Goal: Task Accomplishment & Management: Use online tool/utility

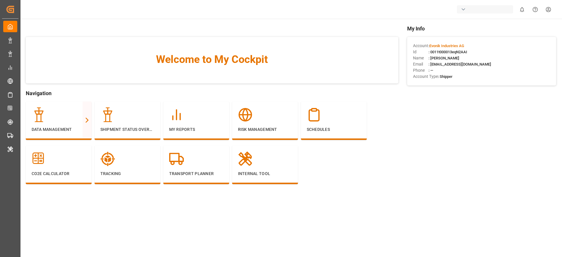
click at [464, 9] on div "button" at bounding box center [463, 9] width 6 height 6
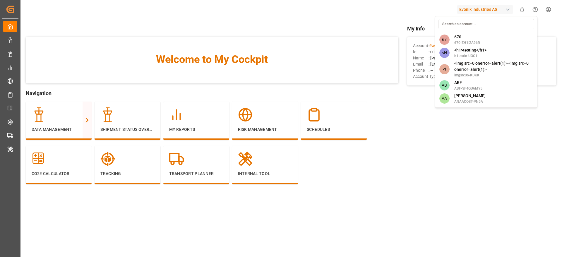
click at [455, 25] on input at bounding box center [486, 24] width 96 height 10
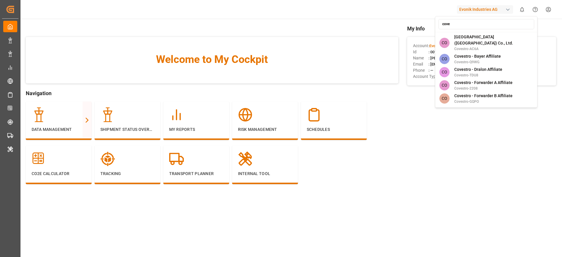
type input "coves"
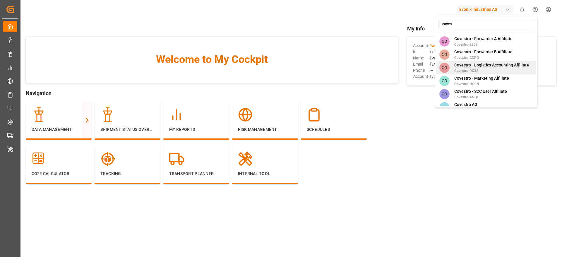
scroll to position [85, 0]
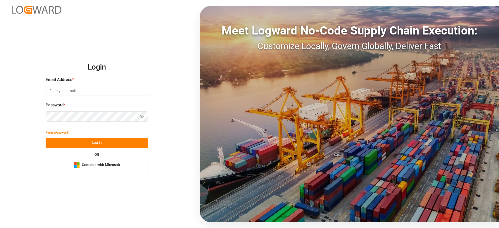
click at [89, 170] on div "Login Email Address * Password * Show password Forgot Password? Log In OR Micro…" at bounding box center [249, 114] width 499 height 228
click at [92, 166] on span "Continue with Microsoft" at bounding box center [101, 165] width 38 height 5
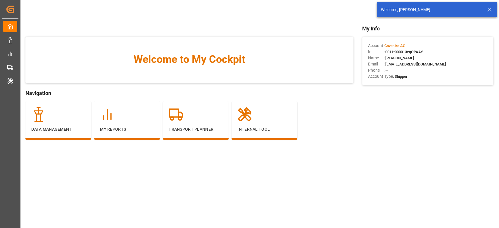
click at [492, 7] on icon at bounding box center [489, 9] width 7 height 7
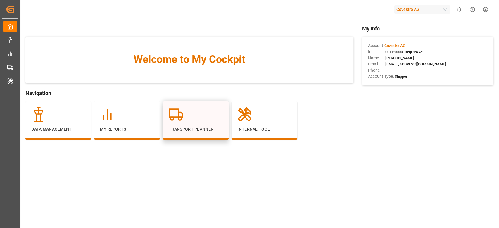
click at [175, 127] on p "Transport Planner" at bounding box center [196, 129] width 54 height 6
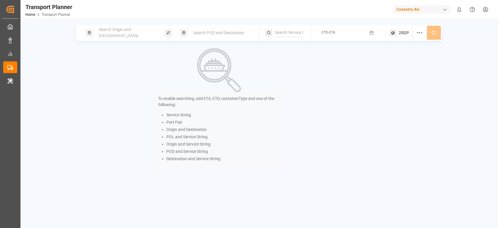
click at [197, 104] on p "To enable searching, add ETA, ETD, containerType and one of the following:" at bounding box center [218, 102] width 121 height 12
click at [209, 34] on span "Search POD and Destination" at bounding box center [218, 32] width 51 height 5
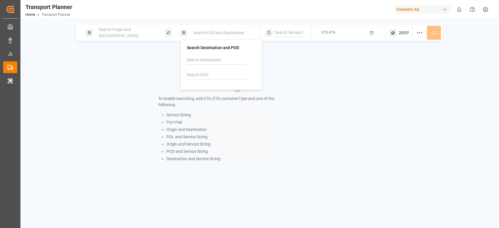
paste input "DZALG"
click at [195, 78] on input "DZALG" at bounding box center [216, 75] width 59 height 9
type input "DZALG"
click at [209, 92] on b "DZALG" at bounding box center [208, 91] width 13 height 5
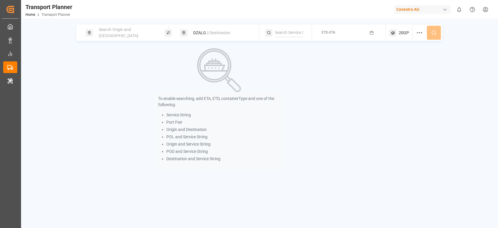
click at [117, 29] on div "Search Origin and [GEOGRAPHIC_DATA]" at bounding box center [126, 32] width 63 height 17
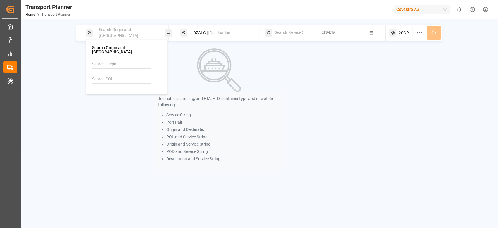
click at [104, 75] on input at bounding box center [121, 79] width 59 height 9
click at [107, 75] on input "nwc" at bounding box center [121, 79] width 59 height 9
click at [116, 121] on div "NWC / EU" at bounding box center [108, 124] width 18 height 6
type input "EUNWC"
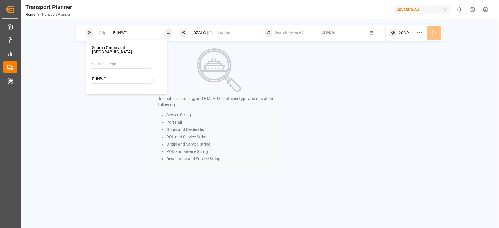
click at [290, 36] on input at bounding box center [289, 32] width 28 height 9
paste input "FEMEX1"
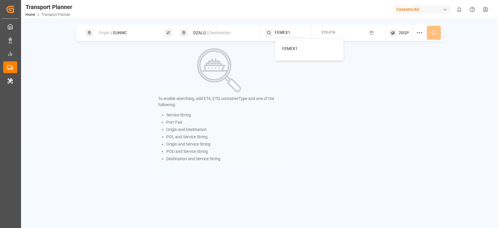
type input "FEMEX1"
click at [298, 47] on div "FEMEX1" at bounding box center [310, 49] width 57 height 6
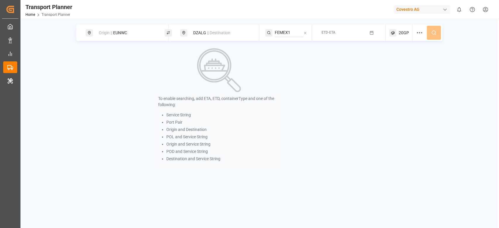
click at [333, 34] on span "ETD-ETA" at bounding box center [329, 32] width 14 height 4
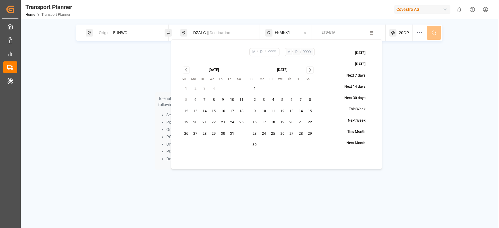
click at [197, 111] on button "13" at bounding box center [195, 111] width 9 height 9
type input "10"
type input "13"
type input "2025"
click at [314, 72] on div "[DATE]" at bounding box center [282, 69] width 64 height 6
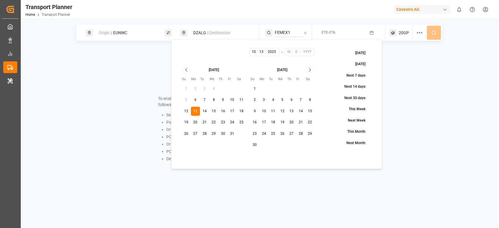
click at [314, 72] on div "[DATE]" at bounding box center [282, 69] width 64 height 6
click at [307, 71] on icon "Go to next month" at bounding box center [310, 69] width 7 height 7
click at [242, 133] on button "31" at bounding box center [241, 133] width 9 height 9
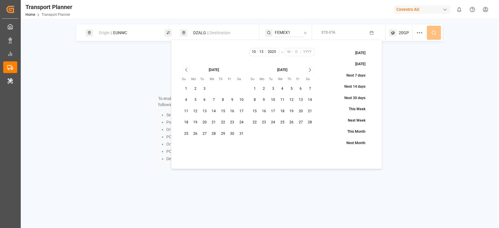
type input "1"
type input "31"
type input "2026"
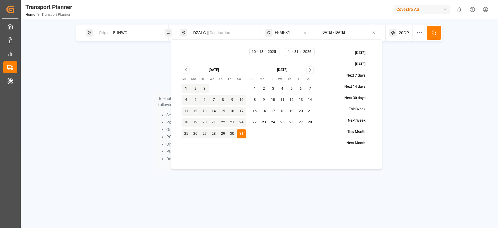
click at [434, 39] on button at bounding box center [434, 33] width 14 height 14
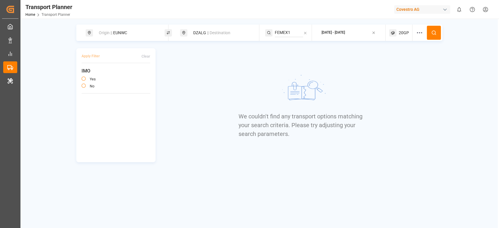
click at [400, 36] on div "20GP" at bounding box center [400, 33] width 23 height 16
click at [394, 63] on small "20GP" at bounding box center [390, 61] width 20 height 4
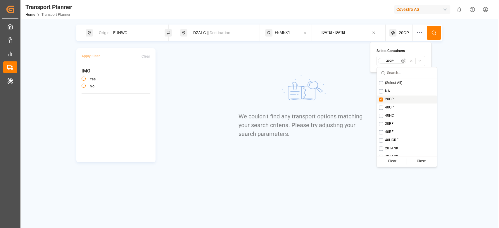
click at [387, 101] on span "20GP" at bounding box center [389, 99] width 9 height 5
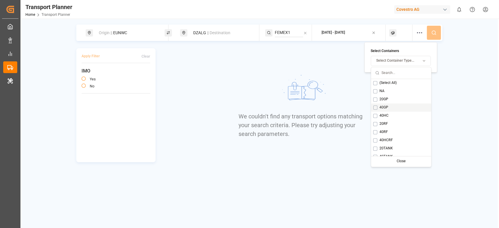
click at [386, 107] on span "40GP" at bounding box center [383, 107] width 9 height 5
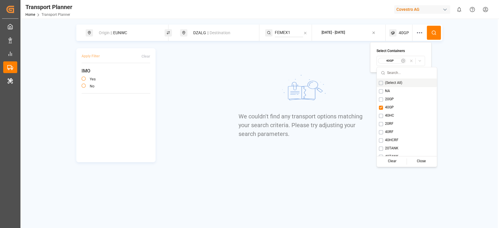
click at [431, 37] on button at bounding box center [434, 33] width 14 height 14
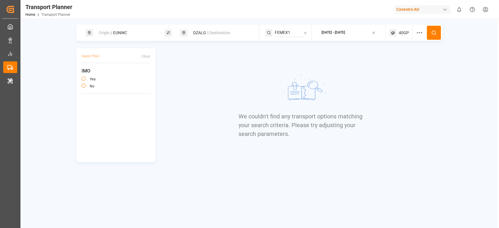
click at [403, 36] on span "40GP" at bounding box center [404, 33] width 10 height 6
click at [396, 62] on small "40GP" at bounding box center [390, 61] width 20 height 4
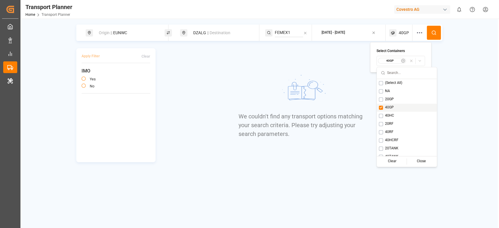
click at [385, 106] on span "40GP" at bounding box center [389, 107] width 9 height 5
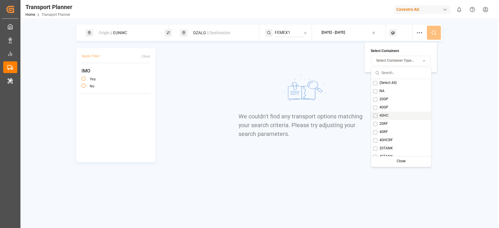
click at [384, 114] on span "40HC" at bounding box center [383, 115] width 9 height 5
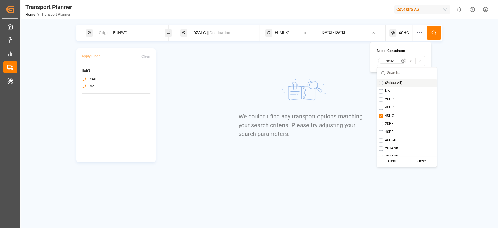
click at [432, 32] on circle at bounding box center [434, 33] width 4 height 4
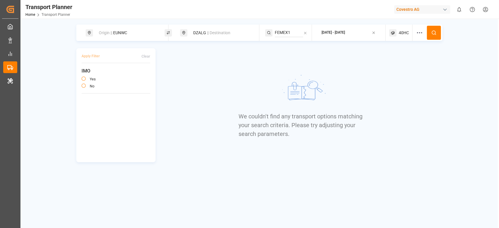
click at [405, 37] on div "40HC" at bounding box center [400, 33] width 23 height 16
click at [392, 61] on small "40HC" at bounding box center [390, 61] width 20 height 4
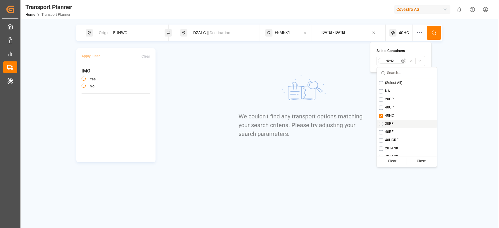
click at [386, 124] on span "20RF" at bounding box center [389, 123] width 8 height 5
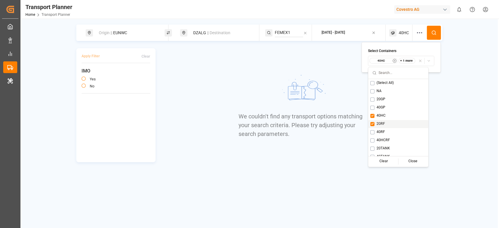
click at [387, 116] on div "40HC" at bounding box center [399, 116] width 60 height 8
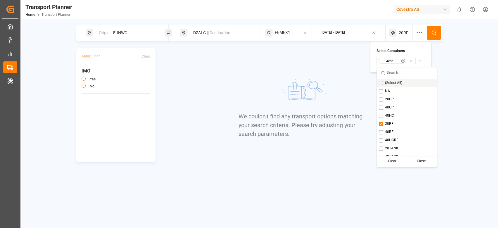
click at [437, 37] on button at bounding box center [434, 33] width 14 height 14
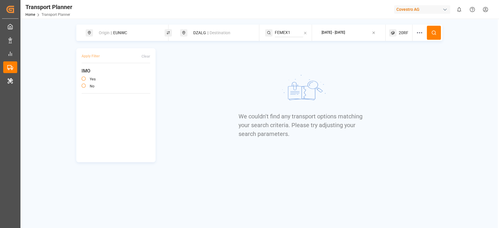
click at [398, 37] on div "20RF" at bounding box center [400, 33] width 23 height 16
click at [397, 60] on small "20RF" at bounding box center [390, 61] width 20 height 4
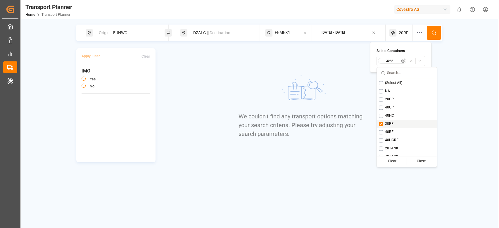
click at [386, 121] on span "20RF" at bounding box center [389, 123] width 8 height 5
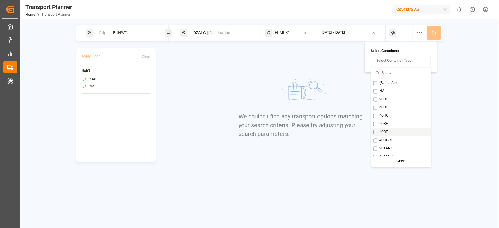
click at [386, 133] on span "40RF" at bounding box center [383, 132] width 8 height 5
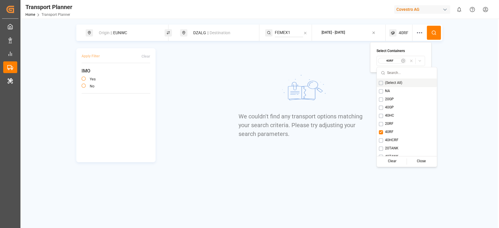
click at [433, 35] on icon at bounding box center [434, 32] width 5 height 5
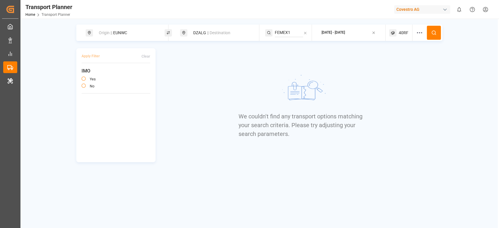
click at [407, 37] on div "40RF" at bounding box center [400, 33] width 23 height 16
click at [394, 62] on small "40RF" at bounding box center [390, 61] width 20 height 4
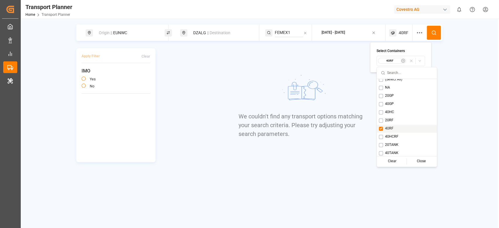
scroll to position [5, 0]
click at [387, 132] on div "40HCRF" at bounding box center [407, 136] width 60 height 8
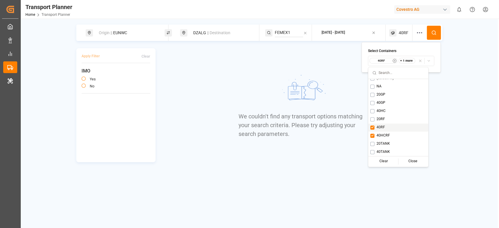
click at [388, 127] on div "40RF" at bounding box center [399, 127] width 60 height 8
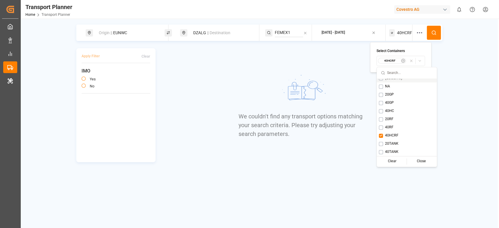
click at [436, 29] on button at bounding box center [434, 33] width 14 height 14
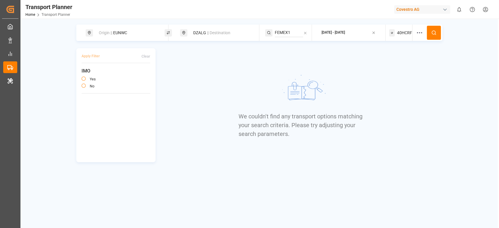
click at [409, 35] on span "40HCRF" at bounding box center [404, 33] width 15 height 6
click at [393, 62] on small "40HCRF" at bounding box center [390, 61] width 20 height 4
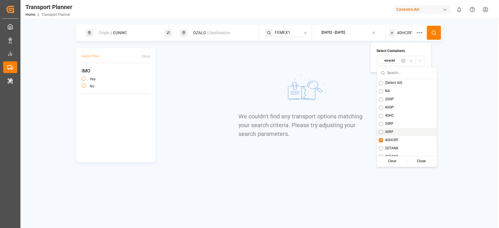
scroll to position [5, 0]
click at [389, 146] on span "20TANK" at bounding box center [391, 143] width 13 height 5
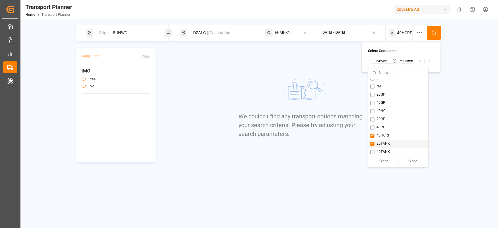
click at [389, 135] on span "40HCRF" at bounding box center [383, 135] width 13 height 5
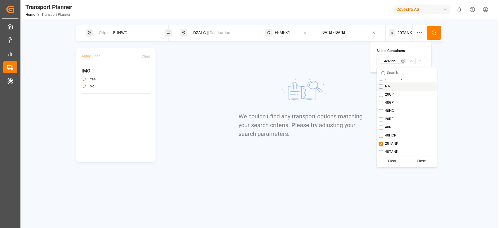
click at [431, 30] on button at bounding box center [434, 33] width 14 height 14
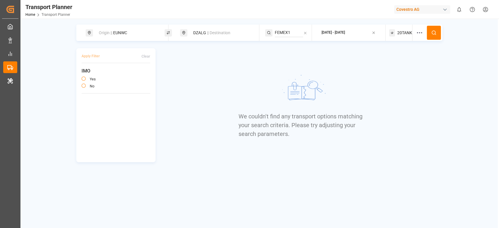
click at [406, 36] on div "20TANK" at bounding box center [400, 33] width 23 height 16
click at [394, 60] on small "20TANK" at bounding box center [390, 61] width 20 height 4
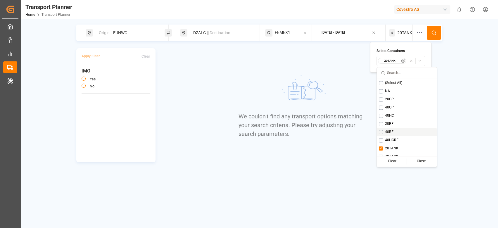
scroll to position [5, 0]
click at [384, 149] on div "40TANK" at bounding box center [407, 152] width 60 height 8
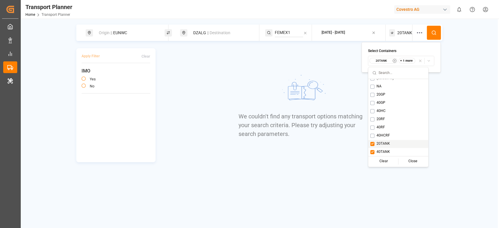
click at [384, 145] on span "20TANK" at bounding box center [383, 143] width 13 height 5
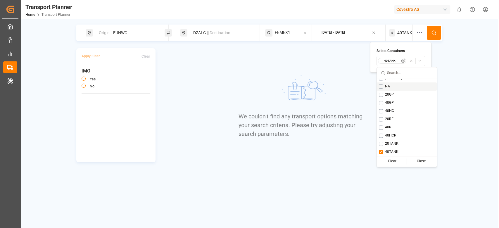
click at [434, 27] on button at bounding box center [434, 33] width 14 height 14
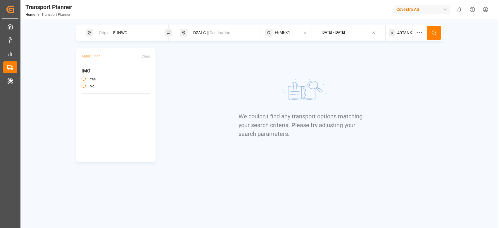
click at [205, 36] on div "DZALG || Destination" at bounding box center [221, 33] width 63 height 11
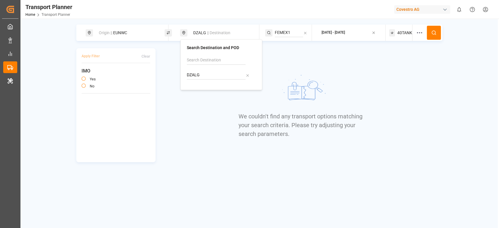
click at [200, 72] on input "DZALG" at bounding box center [216, 75] width 59 height 9
type input "ILASH"
click at [214, 95] on div "[PERSON_NAME]" at bounding box center [222, 94] width 57 height 12
click at [282, 36] on input "FEMEX1" at bounding box center [289, 32] width 28 height 9
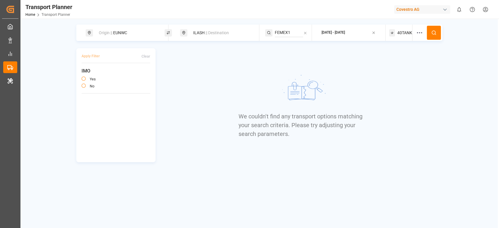
click at [282, 36] on input "FEMEX1" at bounding box center [289, 32] width 28 height 9
type input "ZNI"
click at [288, 51] on div "ZNI" at bounding box center [310, 49] width 57 height 6
click at [436, 36] on button at bounding box center [434, 33] width 14 height 14
click at [408, 33] on span "40TANK" at bounding box center [405, 33] width 15 height 6
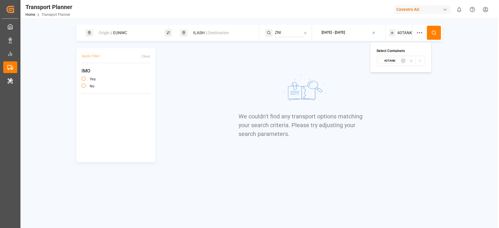
click at [393, 59] on small "40TANK" at bounding box center [390, 61] width 20 height 4
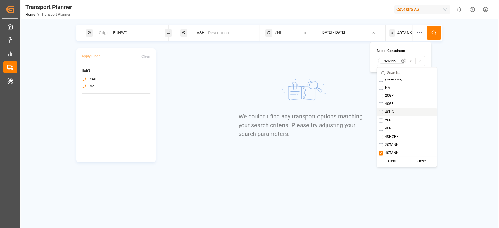
scroll to position [5, 0]
click at [388, 150] on span "40TANK" at bounding box center [391, 151] width 13 height 5
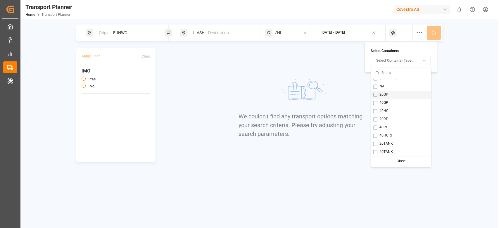
click at [385, 94] on span "20GP" at bounding box center [383, 94] width 9 height 5
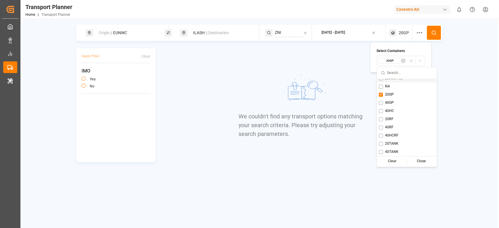
click at [428, 39] on button at bounding box center [434, 33] width 14 height 14
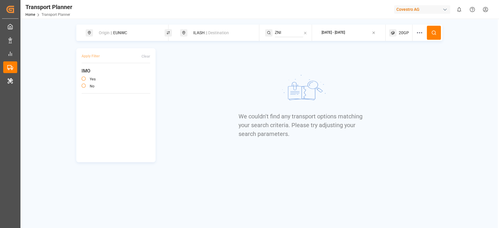
click at [406, 36] on span "20GP" at bounding box center [404, 33] width 10 height 6
click at [396, 59] on small "20GP" at bounding box center [390, 61] width 20 height 4
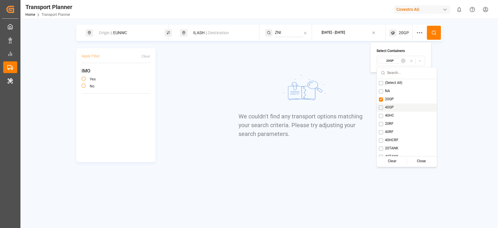
click at [391, 107] on span "40GP" at bounding box center [389, 107] width 9 height 5
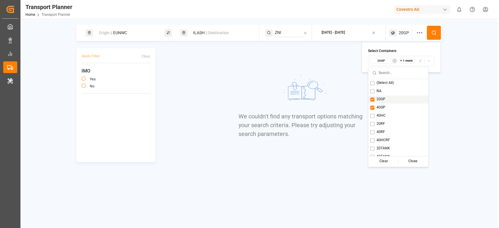
click at [391, 99] on div "20GP" at bounding box center [399, 99] width 60 height 8
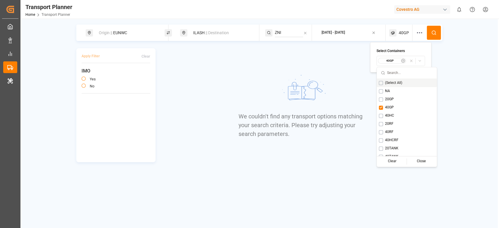
click at [433, 32] on icon at bounding box center [434, 32] width 5 height 5
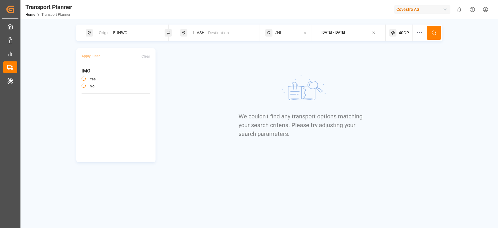
click at [403, 37] on div "40GP" at bounding box center [400, 33] width 23 height 16
click at [395, 60] on small "40GP" at bounding box center [390, 61] width 20 height 4
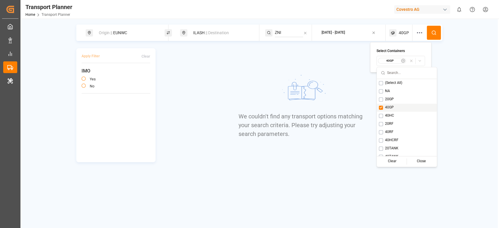
scroll to position [5, 0]
click at [390, 110] on span "40HC" at bounding box center [389, 111] width 9 height 5
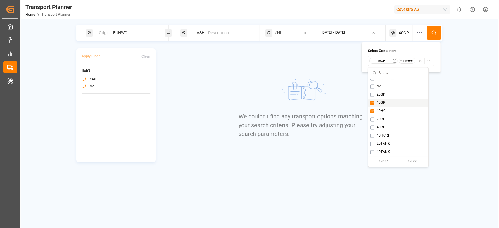
click at [390, 100] on div "40GP" at bounding box center [399, 103] width 60 height 8
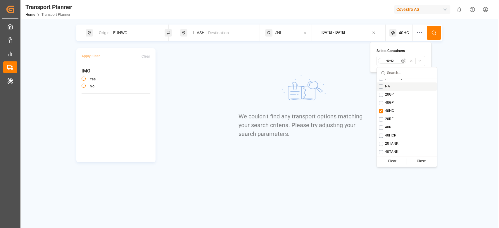
click at [433, 39] on button at bounding box center [434, 33] width 14 height 14
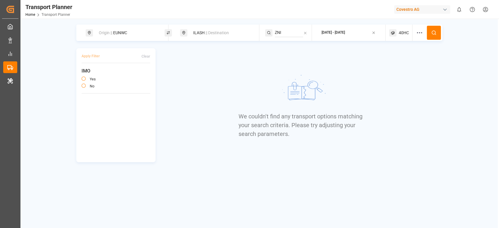
click at [404, 37] on div "40HC" at bounding box center [400, 33] width 23 height 16
click at [400, 63] on div "40HC" at bounding box center [392, 61] width 28 height 6
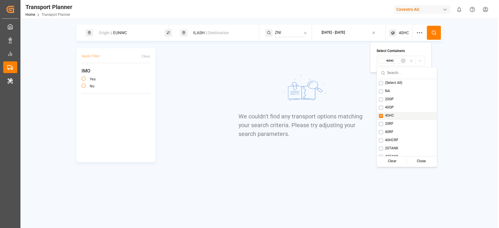
click at [388, 115] on span "40HC" at bounding box center [389, 115] width 9 height 5
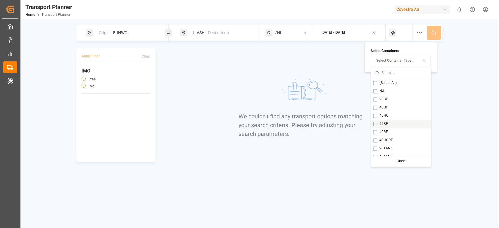
click at [387, 122] on span "20RF" at bounding box center [383, 123] width 8 height 5
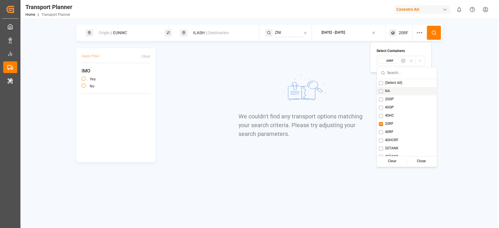
click at [430, 35] on button at bounding box center [434, 33] width 14 height 14
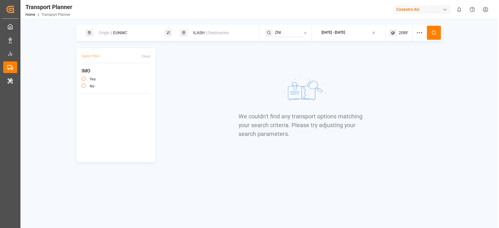
click at [409, 38] on div "20RF" at bounding box center [400, 33] width 23 height 16
click at [395, 66] on div "Select Containers 20RF" at bounding box center [400, 57] width 61 height 30
click at [395, 61] on small "20RF" at bounding box center [390, 61] width 20 height 4
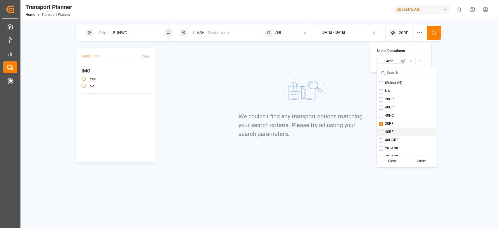
click at [389, 130] on span "40RF" at bounding box center [389, 132] width 8 height 5
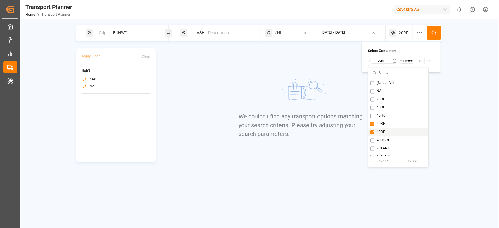
click at [389, 124] on div "20RF" at bounding box center [399, 124] width 60 height 8
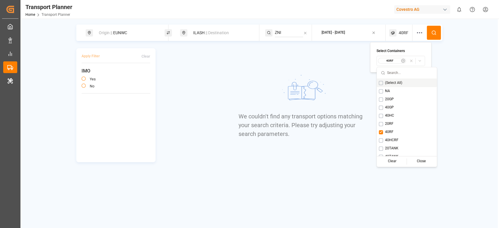
click at [432, 32] on icon at bounding box center [434, 32] width 5 height 5
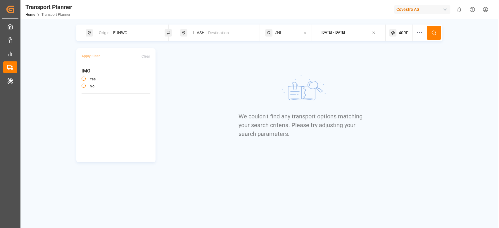
click at [403, 38] on div "40RF" at bounding box center [400, 33] width 23 height 16
click at [401, 61] on div "40RF" at bounding box center [392, 61] width 28 height 6
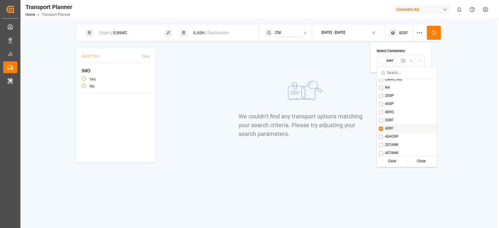
scroll to position [5, 0]
click at [393, 135] on span "40HCRF" at bounding box center [391, 135] width 13 height 5
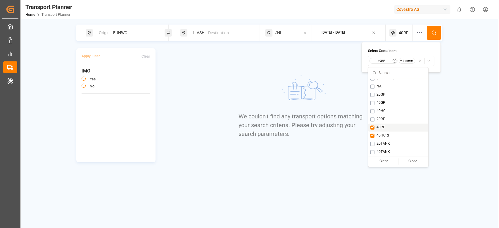
click at [393, 127] on div "40RF" at bounding box center [399, 127] width 60 height 8
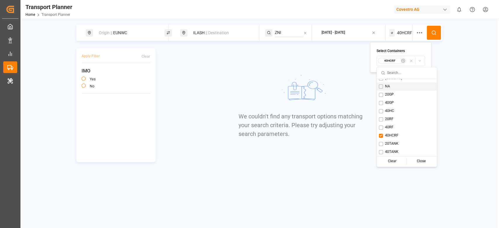
click at [434, 35] on icon at bounding box center [434, 32] width 5 height 5
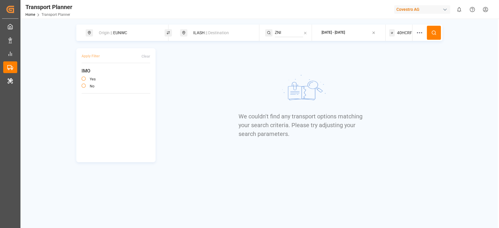
click at [398, 34] on span "40HCRF" at bounding box center [404, 33] width 15 height 6
click at [390, 58] on div "40HCRF" at bounding box center [392, 61] width 28 height 6
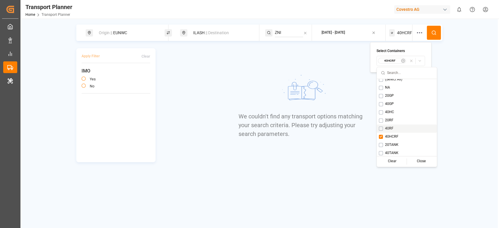
scroll to position [5, 0]
click at [390, 145] on span "20TANK" at bounding box center [391, 143] width 13 height 5
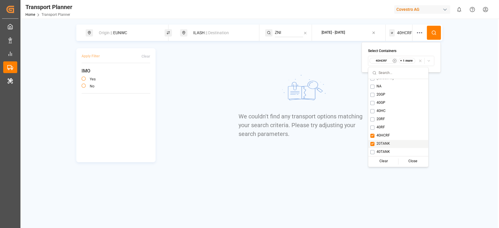
click at [390, 138] on div "40HCRF" at bounding box center [399, 136] width 60 height 8
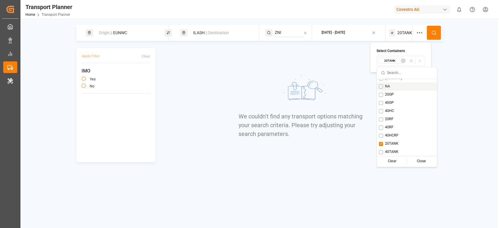
click at [440, 26] on button at bounding box center [434, 33] width 14 height 14
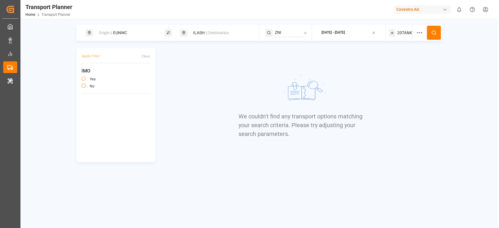
click at [405, 36] on span "20TANK" at bounding box center [405, 33] width 15 height 6
click at [393, 61] on small "20TANK" at bounding box center [390, 61] width 20 height 4
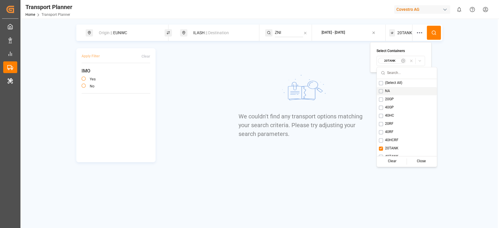
scroll to position [5, 0]
drag, startPoint x: 388, startPoint y: 153, endPoint x: 388, endPoint y: 148, distance: 4.4
click at [388, 152] on span "40TANK" at bounding box center [391, 151] width 13 height 5
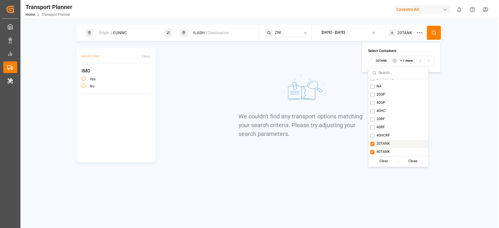
click at [388, 145] on span "20TANK" at bounding box center [383, 143] width 13 height 5
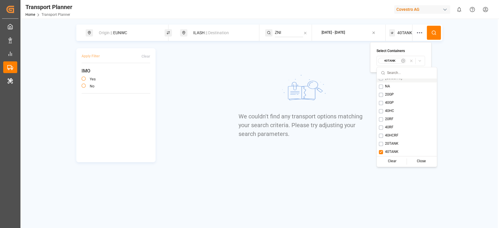
click at [432, 35] on icon at bounding box center [434, 32] width 5 height 5
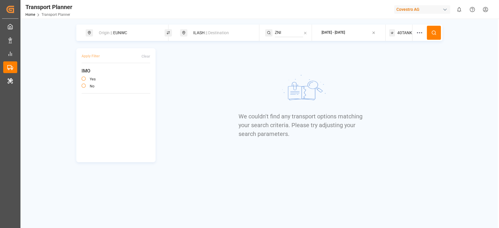
click at [202, 33] on div "ILASH || Destination" at bounding box center [221, 33] width 63 height 11
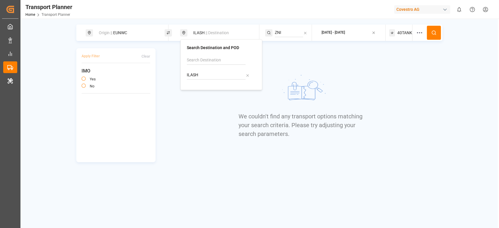
click at [191, 73] on input "ILASH" at bounding box center [216, 75] width 59 height 9
type input "USCHT"
click at [206, 94] on div "USCHT [PERSON_NAME]" at bounding box center [222, 94] width 57 height 12
click at [283, 32] on input "ZNI" at bounding box center [289, 32] width 28 height 9
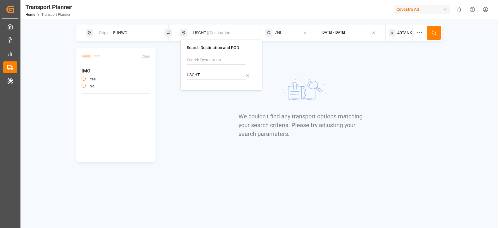
click at [283, 32] on input "ZNI" at bounding box center [289, 32] width 28 height 9
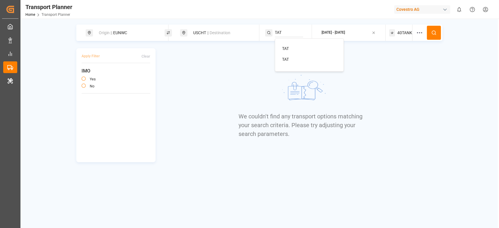
type input "TAT"
click at [293, 50] on div "TAT" at bounding box center [310, 49] width 57 height 6
click at [434, 35] on icon at bounding box center [434, 32] width 5 height 5
click at [407, 36] on span "40TANK" at bounding box center [405, 33] width 15 height 6
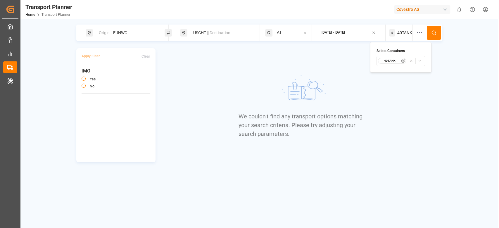
click at [387, 64] on div "40TANK" at bounding box center [401, 61] width 46 height 6
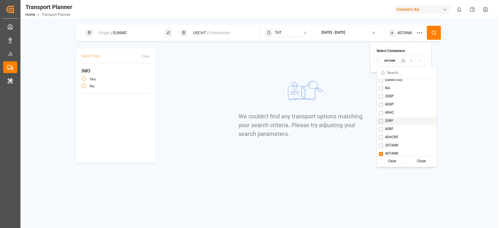
scroll to position [5, 0]
click at [391, 143] on span "20TANK" at bounding box center [391, 143] width 13 height 5
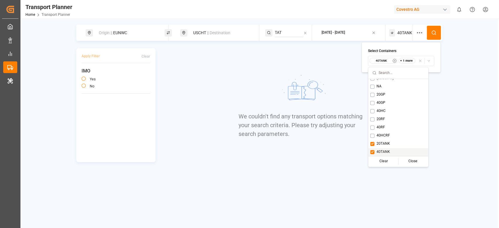
click at [389, 154] on span "40TANK" at bounding box center [383, 151] width 13 height 5
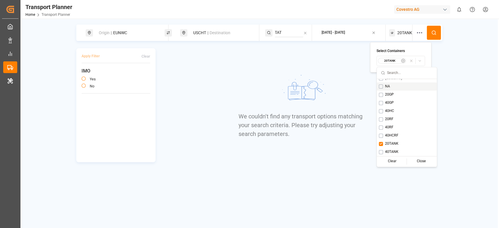
click at [432, 32] on icon at bounding box center [434, 32] width 5 height 5
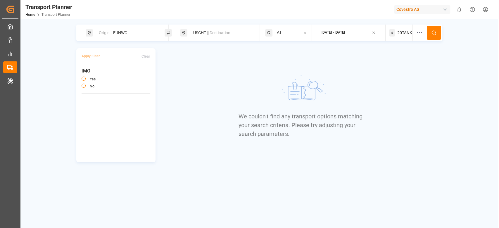
click at [406, 37] on div "20TANK" at bounding box center [400, 33] width 23 height 16
click at [389, 62] on small "20TANK" at bounding box center [390, 61] width 20 height 4
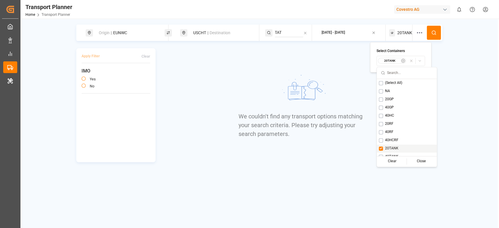
click at [391, 147] on span "20TANK" at bounding box center [391, 148] width 13 height 5
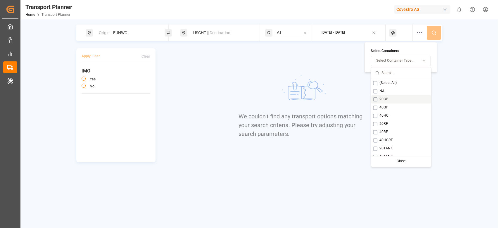
click at [391, 97] on div "20GP" at bounding box center [401, 99] width 60 height 8
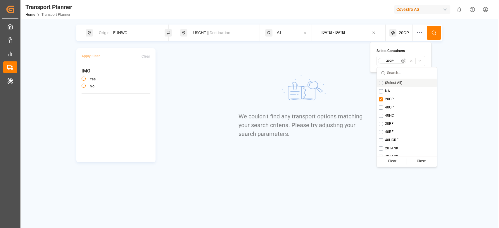
click at [434, 34] on icon at bounding box center [434, 32] width 5 height 5
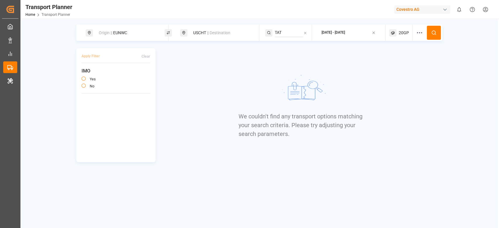
click at [405, 36] on span "20GP" at bounding box center [404, 33] width 10 height 6
click at [390, 60] on small "20GP" at bounding box center [390, 61] width 20 height 4
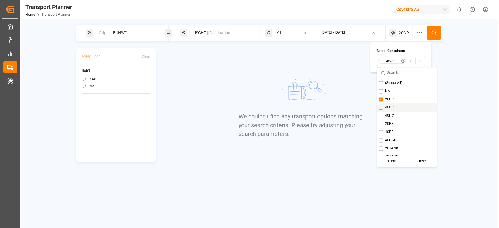
click at [387, 109] on span "40GP" at bounding box center [389, 107] width 9 height 5
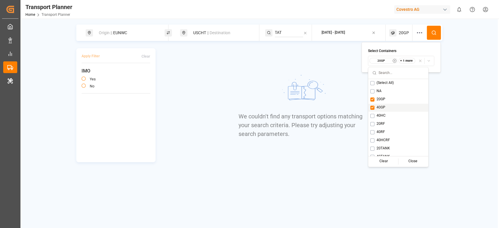
click at [387, 102] on div "20GP" at bounding box center [399, 99] width 60 height 8
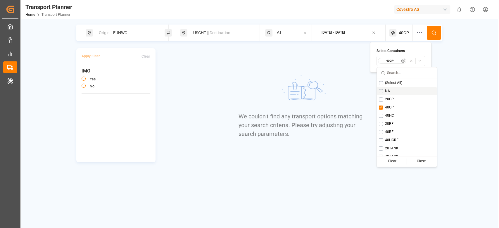
click at [432, 35] on icon at bounding box center [434, 32] width 5 height 5
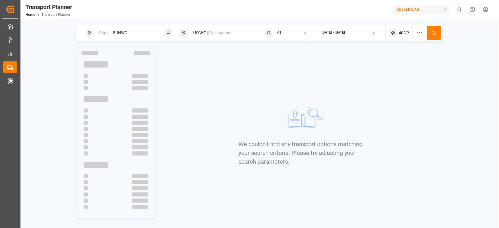
click at [402, 38] on div "40GP" at bounding box center [400, 33] width 23 height 16
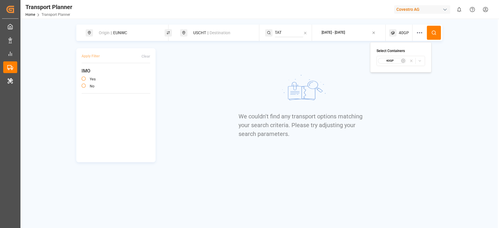
click at [398, 62] on small "40GP" at bounding box center [390, 61] width 20 height 4
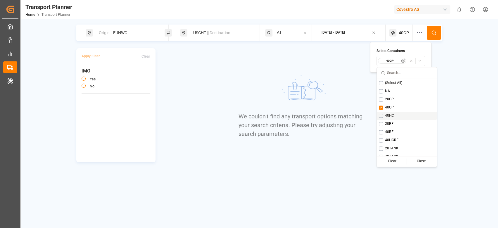
click at [389, 117] on span "40HC" at bounding box center [389, 115] width 9 height 5
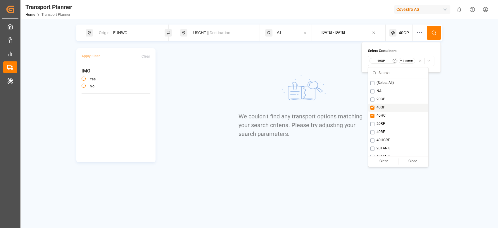
click at [389, 110] on div "40GP" at bounding box center [399, 108] width 60 height 8
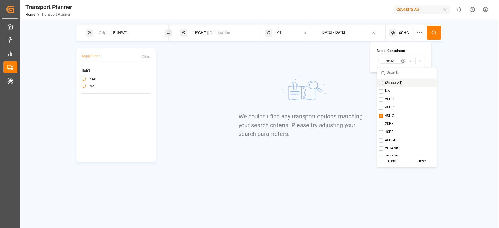
click at [434, 33] on icon at bounding box center [434, 32] width 5 height 5
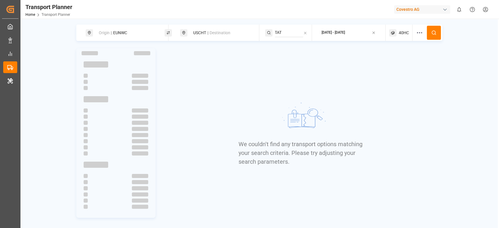
click at [404, 36] on span "40HC" at bounding box center [404, 33] width 10 height 6
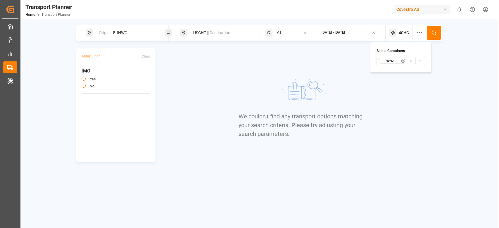
click at [393, 62] on small "40HC" at bounding box center [390, 61] width 20 height 4
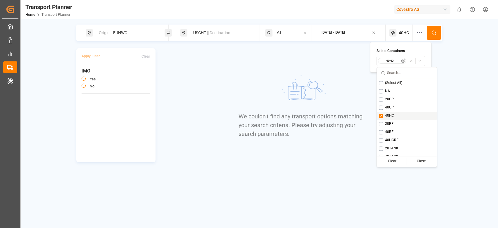
click at [392, 118] on span "40HC" at bounding box center [389, 115] width 9 height 5
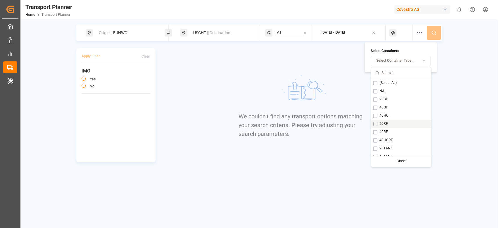
click at [391, 122] on div "20RF" at bounding box center [401, 124] width 60 height 8
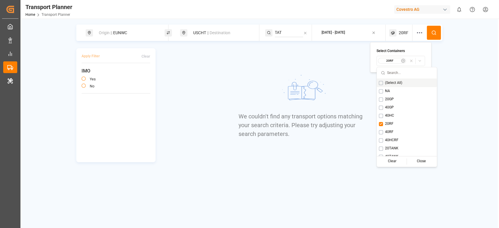
click at [437, 33] on button at bounding box center [434, 33] width 14 height 14
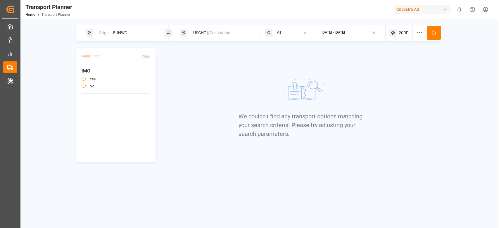
click at [403, 35] on span "20RF" at bounding box center [404, 33] width 10 height 6
click at [393, 61] on small "20RF" at bounding box center [390, 61] width 20 height 4
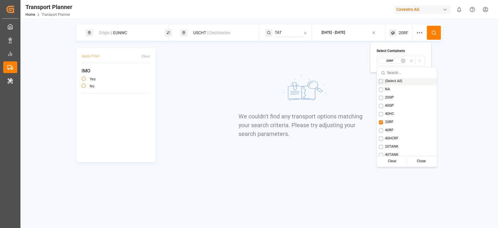
scroll to position [5, 0]
click at [388, 130] on span "40RF" at bounding box center [389, 127] width 8 height 5
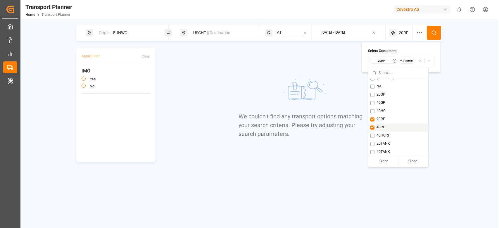
click at [389, 121] on div "20RF" at bounding box center [399, 119] width 60 height 8
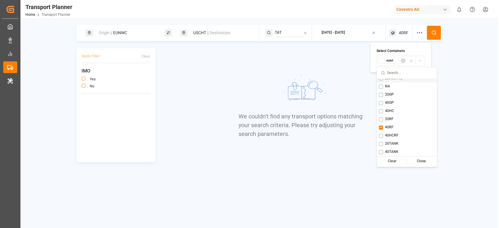
click at [433, 34] on icon at bounding box center [434, 32] width 5 height 5
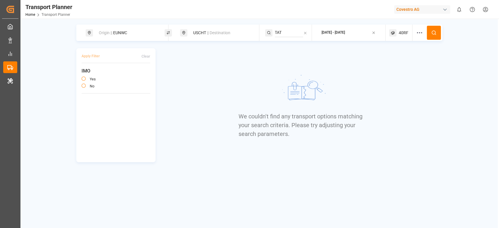
click at [401, 32] on span "40RF" at bounding box center [404, 33] width 10 height 6
click at [396, 61] on small "40RF" at bounding box center [390, 61] width 20 height 4
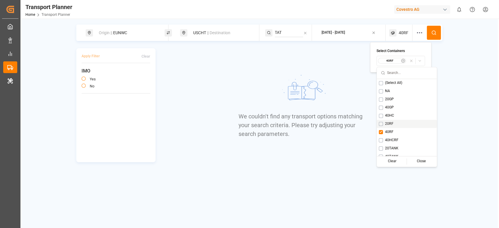
scroll to position [5, 0]
click at [388, 136] on span "40HCRF" at bounding box center [391, 135] width 13 height 5
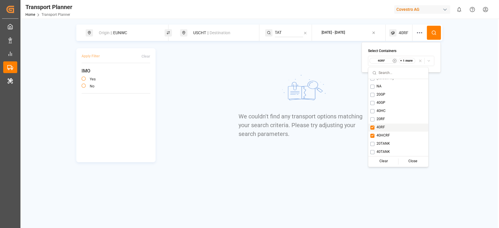
click at [390, 128] on div "40RF" at bounding box center [399, 127] width 60 height 8
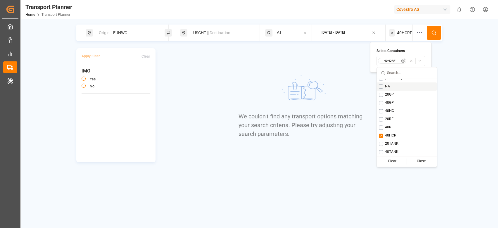
click at [434, 32] on icon at bounding box center [434, 32] width 5 height 5
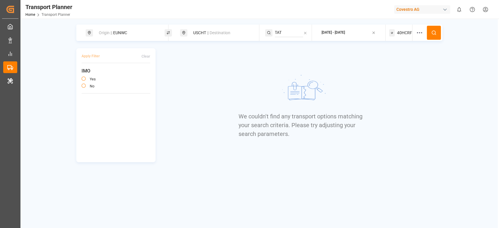
click at [405, 34] on span "40HCRF" at bounding box center [404, 33] width 15 height 6
click at [387, 60] on small "40HCRF" at bounding box center [390, 61] width 20 height 4
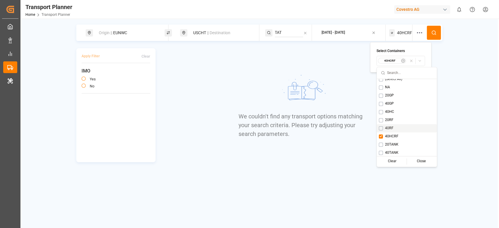
scroll to position [5, 0]
click at [392, 144] on span "20TANK" at bounding box center [391, 143] width 13 height 5
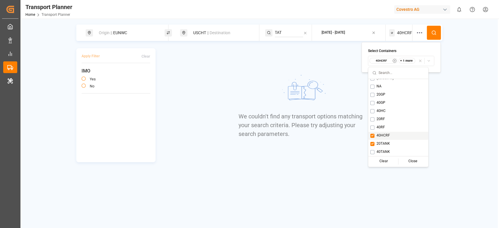
click at [393, 136] on div "40HCRF" at bounding box center [399, 136] width 60 height 8
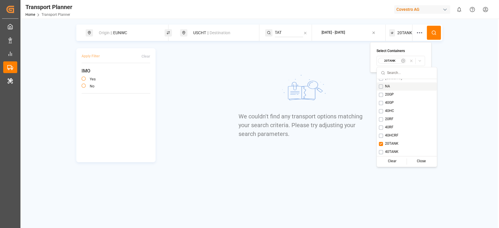
click at [437, 30] on button at bounding box center [434, 33] width 14 height 14
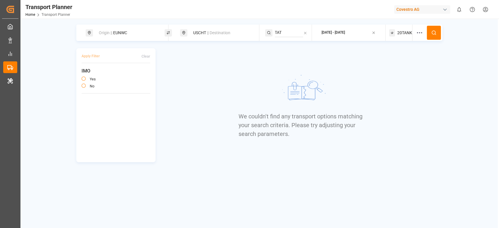
click at [254, 154] on div "We couldn't find any transport options matching your search criteria. Please tr…" at bounding box center [302, 105] width 126 height 114
click at [211, 32] on span "|| Destination" at bounding box center [218, 32] width 23 height 5
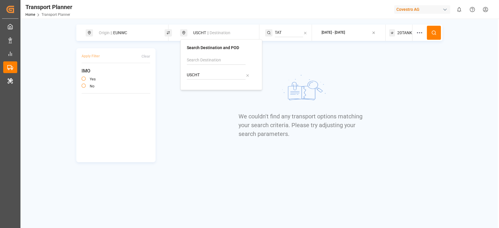
click at [189, 75] on input "USCHT" at bounding box center [216, 75] width 59 height 9
type input "BRSSZ"
click at [216, 92] on div "[PERSON_NAME]" at bounding box center [222, 94] width 57 height 12
click at [351, 64] on div "We couldn't find any transport options matching your search criteria. Please tr…" at bounding box center [302, 105] width 126 height 114
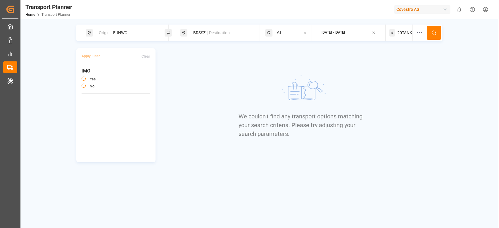
click at [290, 30] on input "TAT" at bounding box center [289, 32] width 28 height 9
type input "ECX"
click at [288, 60] on span "ECX" at bounding box center [286, 59] width 8 height 5
click at [437, 31] on button at bounding box center [434, 33] width 14 height 14
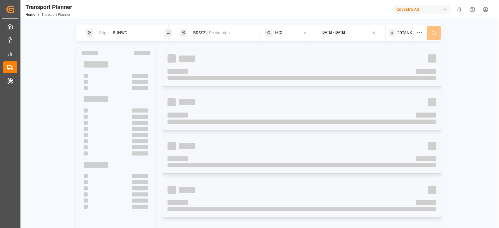
click at [437, 31] on div "Origin || EUNWC BRSSZ || Destination ECX [DATE] - [DATE] 20TANK" at bounding box center [259, 33] width 366 height 16
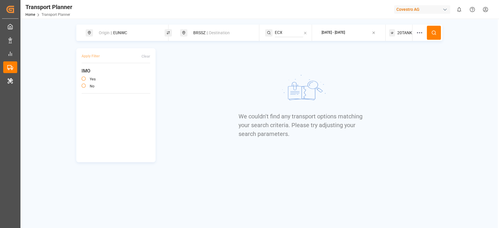
click at [398, 32] on span "20TANK" at bounding box center [405, 33] width 15 height 6
click at [382, 66] on div "Select Containers 20TANK" at bounding box center [400, 57] width 61 height 30
click at [384, 63] on div "20TANK" at bounding box center [392, 61] width 28 height 6
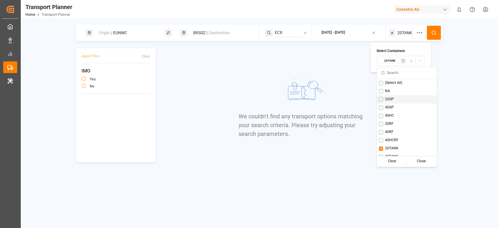
click at [385, 99] on span "20GP" at bounding box center [389, 99] width 9 height 5
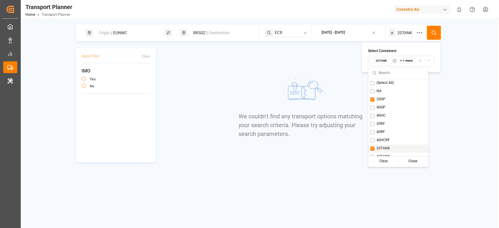
click at [387, 149] on span "20TANK" at bounding box center [383, 148] width 13 height 5
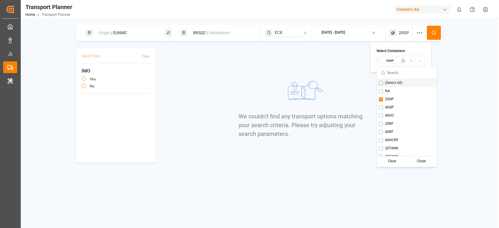
click at [437, 27] on button at bounding box center [434, 33] width 14 height 14
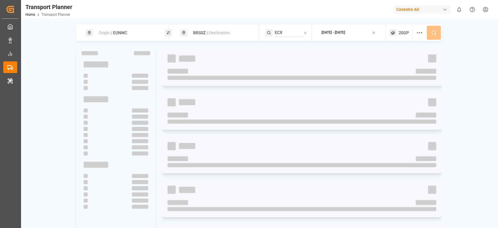
click at [437, 27] on div "Origin || EUNWC BRSSZ || Destination ECX [DATE] - [DATE] 20GP" at bounding box center [259, 33] width 366 height 16
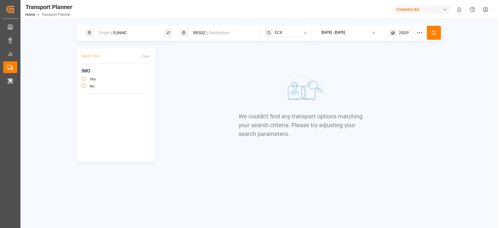
click at [405, 36] on div "20GP" at bounding box center [400, 33] width 23 height 16
click at [394, 58] on div "20GP" at bounding box center [392, 61] width 28 height 6
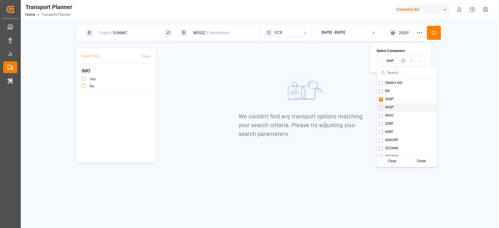
click at [386, 107] on span "40GP" at bounding box center [389, 107] width 9 height 5
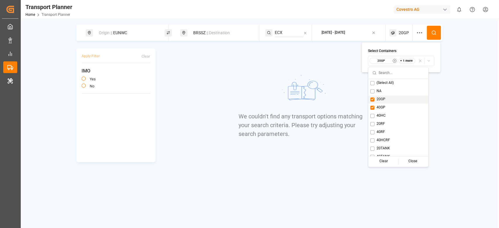
click at [385, 102] on div "20GP" at bounding box center [399, 99] width 60 height 8
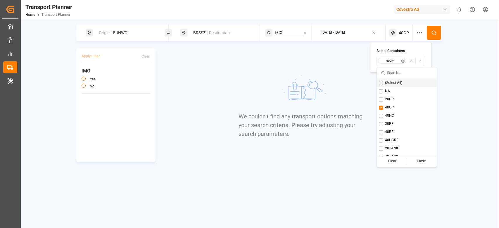
click at [432, 32] on icon at bounding box center [434, 32] width 5 height 5
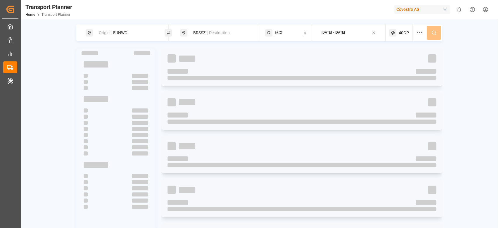
click at [431, 32] on div "Origin || EUNWC BRSSZ || Destination ECX [DATE] - [DATE] 40GP" at bounding box center [259, 33] width 366 height 16
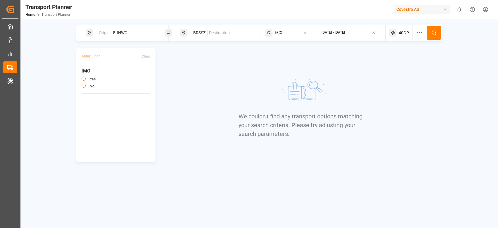
click at [409, 37] on div "40GP" at bounding box center [400, 33] width 23 height 16
click at [394, 63] on div "40GP" at bounding box center [392, 61] width 28 height 6
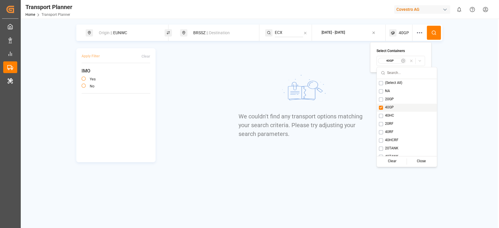
click at [386, 104] on div "40GP" at bounding box center [407, 108] width 60 height 8
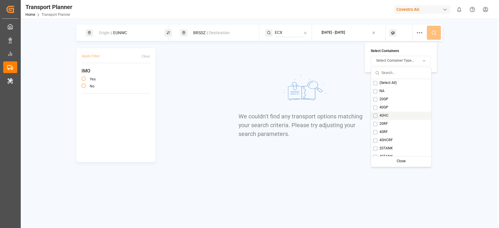
click at [382, 115] on span "40HC" at bounding box center [383, 115] width 9 height 5
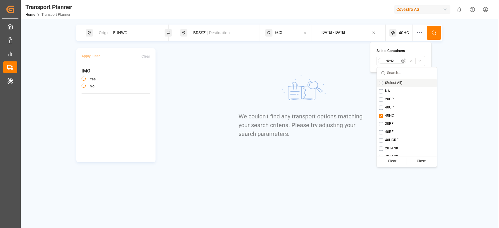
click at [434, 28] on button at bounding box center [434, 33] width 14 height 14
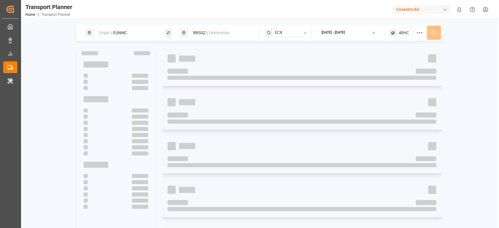
click at [434, 28] on div "Origin || EUNWC BRSSZ || Destination ECX [DATE] - [DATE] 40HC" at bounding box center [259, 33] width 366 height 16
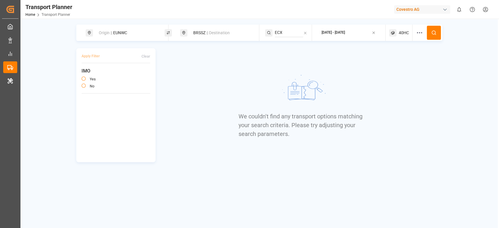
click at [398, 33] on div "40HC" at bounding box center [400, 33] width 23 height 16
click at [383, 62] on small "40HC" at bounding box center [390, 61] width 20 height 4
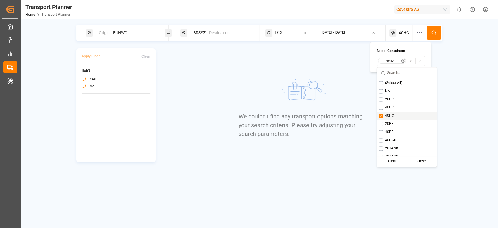
scroll to position [5, 0]
click at [386, 118] on span "20RF" at bounding box center [389, 119] width 8 height 5
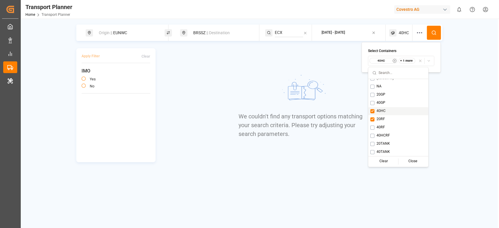
click at [384, 111] on span "40HC" at bounding box center [381, 111] width 9 height 5
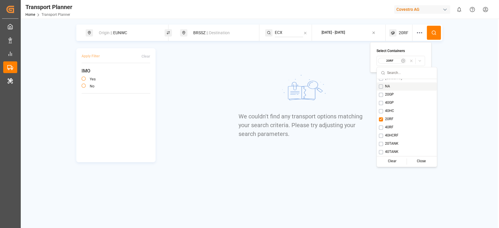
click at [433, 32] on icon at bounding box center [434, 32] width 5 height 5
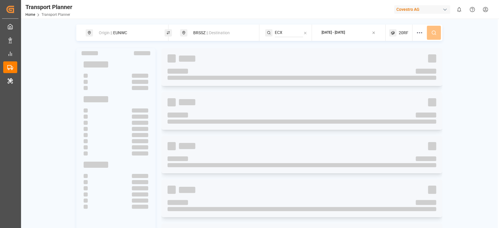
click at [433, 32] on div "Origin || EUNWC BRSSZ || Destination ECX [DATE] - [DATE] 20RF" at bounding box center [259, 33] width 366 height 16
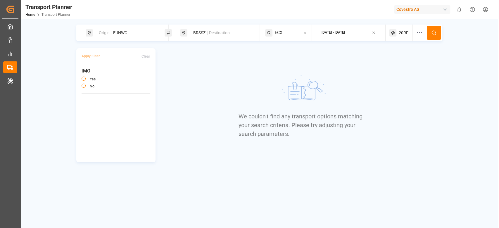
click at [403, 36] on div "20RF" at bounding box center [400, 33] width 23 height 16
click at [392, 61] on small "20RF" at bounding box center [390, 61] width 20 height 4
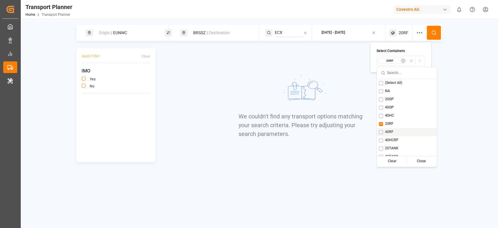
scroll to position [5, 0]
click at [390, 129] on span "40RF" at bounding box center [389, 127] width 8 height 5
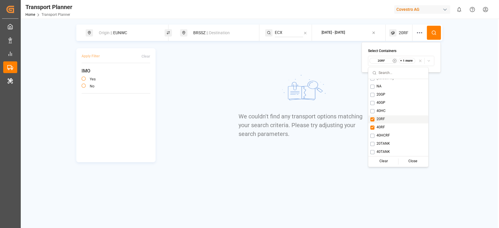
click at [386, 117] on div "20RF" at bounding box center [399, 119] width 60 height 8
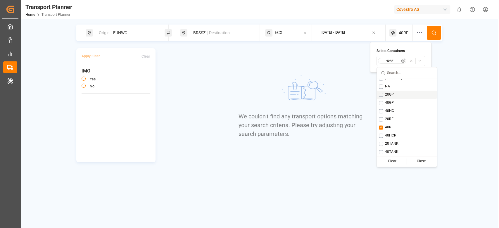
click at [434, 27] on button at bounding box center [434, 33] width 14 height 14
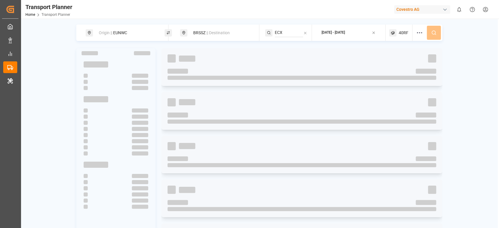
click at [434, 27] on div "Origin || EUNWC BRSSZ || Destination ECX [DATE] - [DATE] 40RF" at bounding box center [259, 33] width 366 height 16
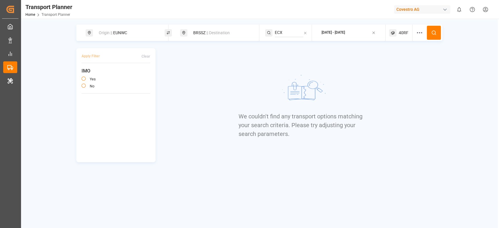
click at [402, 35] on span "40RF" at bounding box center [404, 33] width 10 height 6
click at [385, 67] on div "Select Containers 40RF" at bounding box center [400, 57] width 61 height 30
click at [246, 90] on div "We couldn't find any transport options matching your search criteria. Please tr…" at bounding box center [302, 105] width 126 height 114
